Goal: Information Seeking & Learning: Learn about a topic

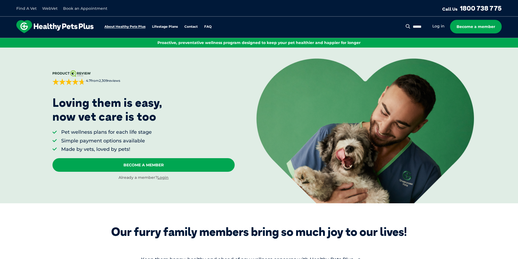
click at [135, 26] on link "About Healthy Pets Plus" at bounding box center [124, 27] width 41 height 4
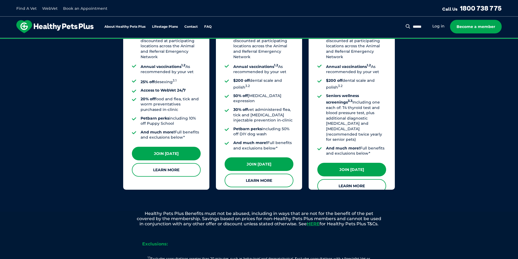
scroll to position [602, 0]
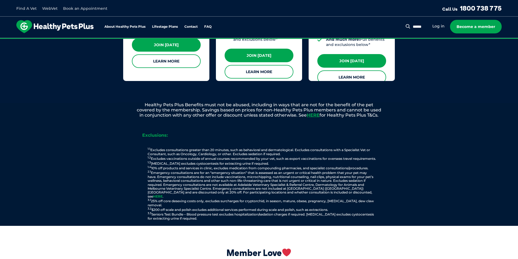
click at [162, 194] on link "HERE" at bounding box center [158, 196] width 10 height 4
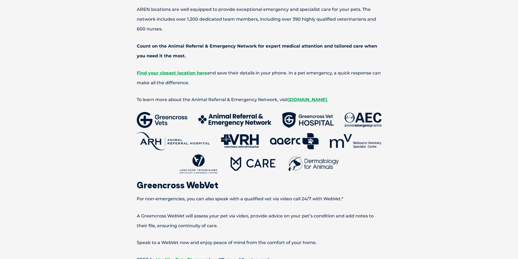
scroll to position [408, 0]
